Goal: Check status

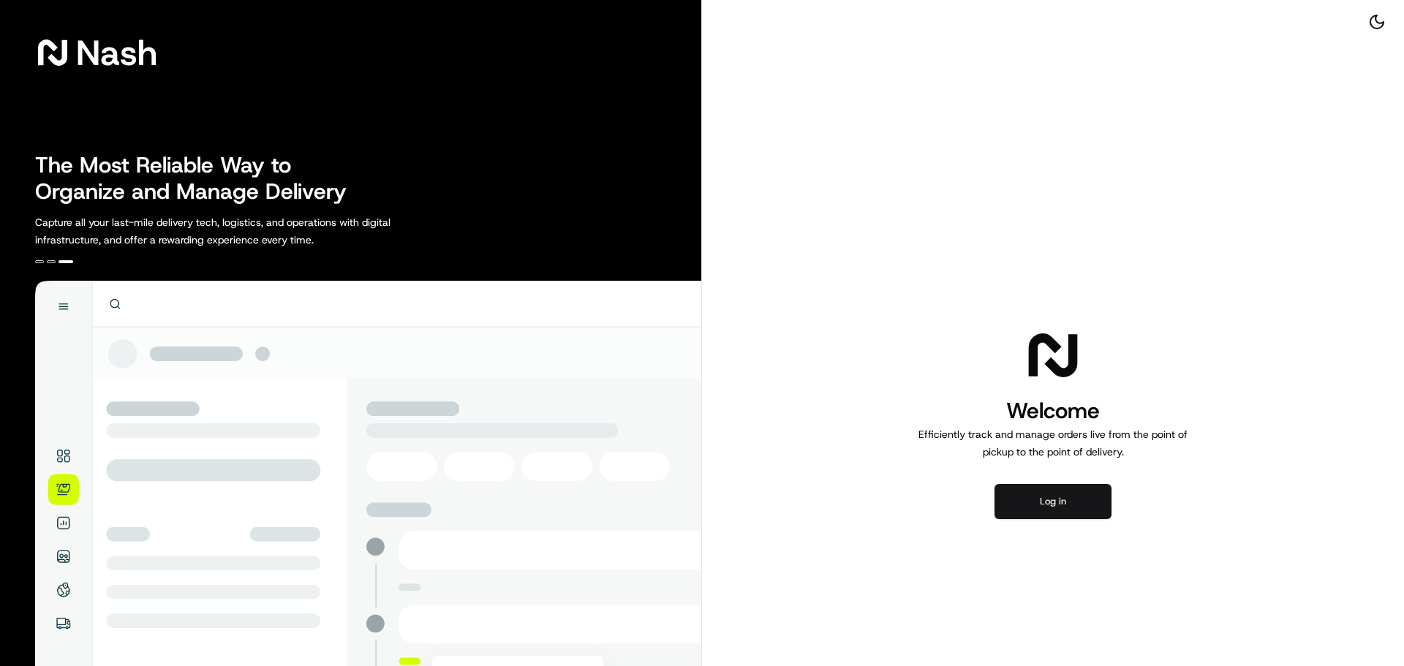
click at [1013, 492] on button "Log in" at bounding box center [1052, 501] width 117 height 35
